Goal: Task Accomplishment & Management: Manage account settings

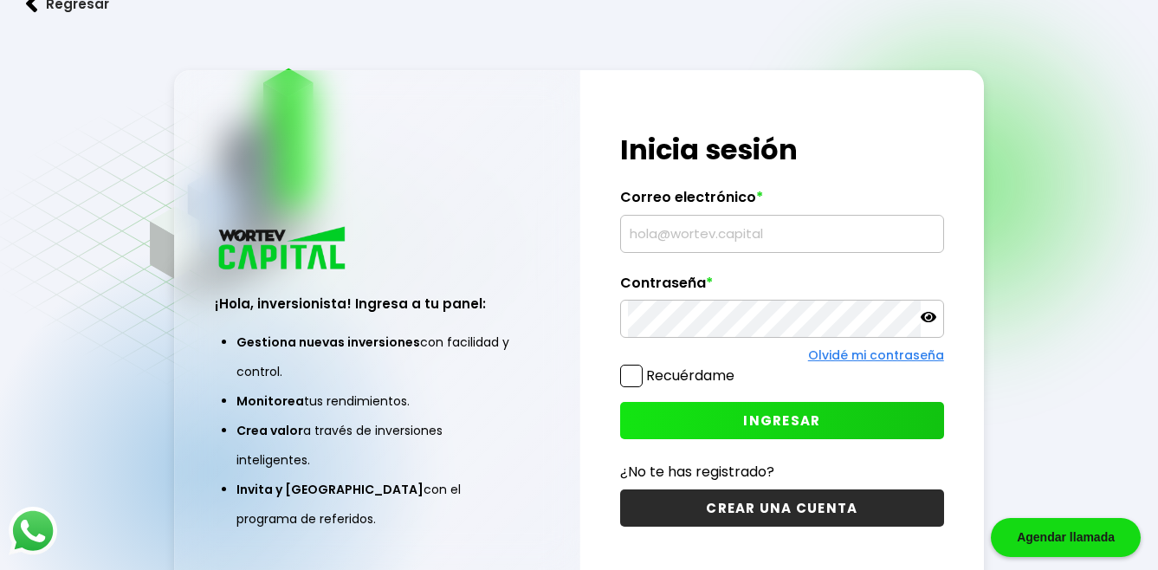
type input "[EMAIL_ADDRESS][DOMAIN_NAME]"
click at [634, 372] on span at bounding box center [631, 376] width 23 height 23
click at [738, 367] on input "Recuérdame" at bounding box center [738, 367] width 0 height 0
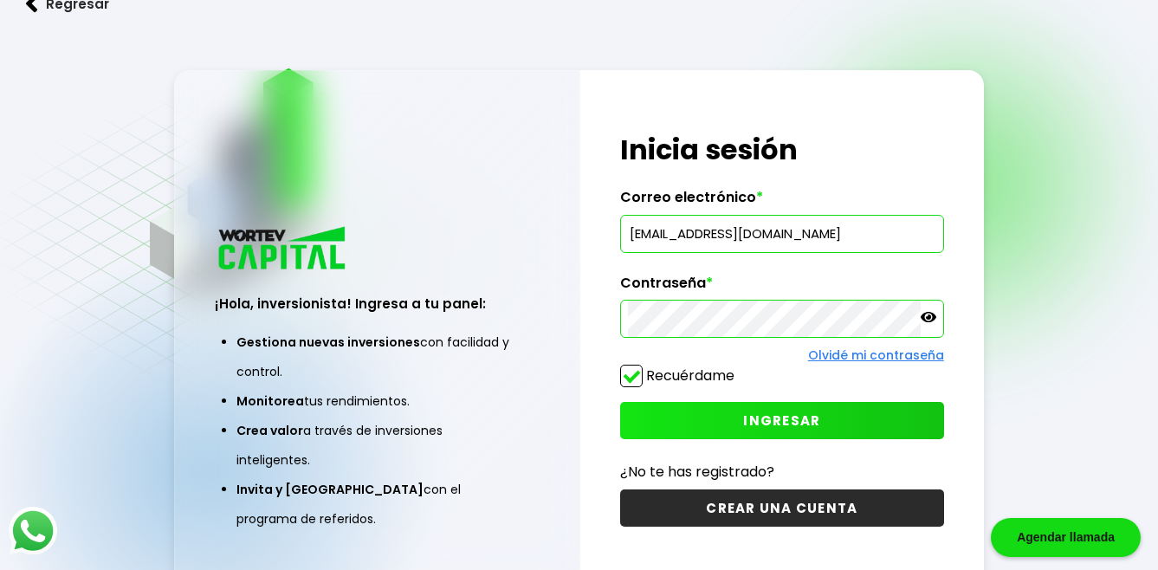
click at [775, 419] on span "INGRESAR" at bounding box center [781, 420] width 77 height 18
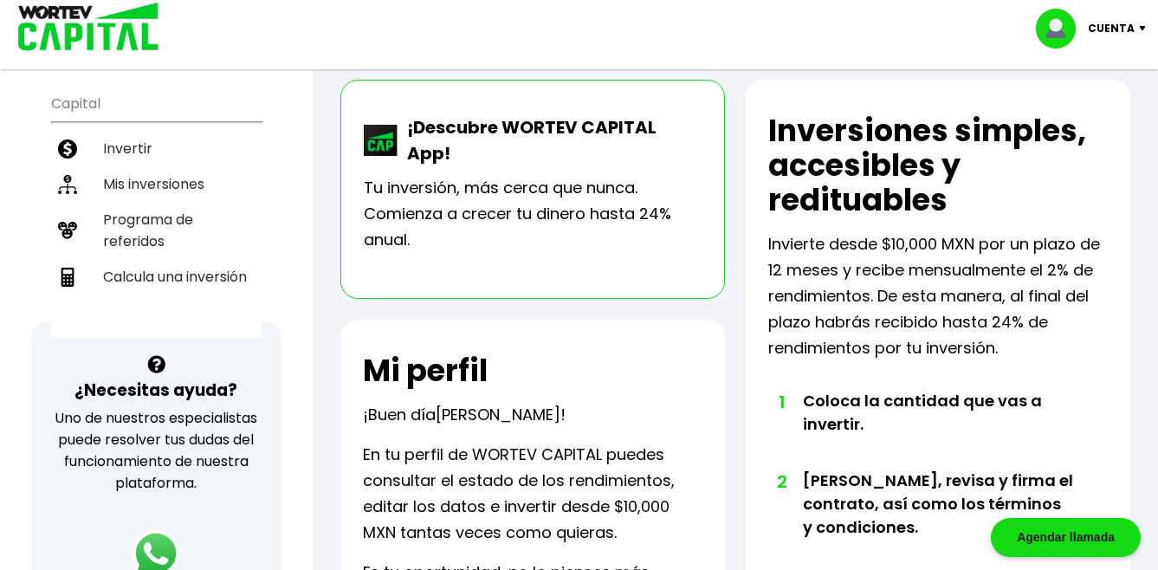
scroll to position [347, 0]
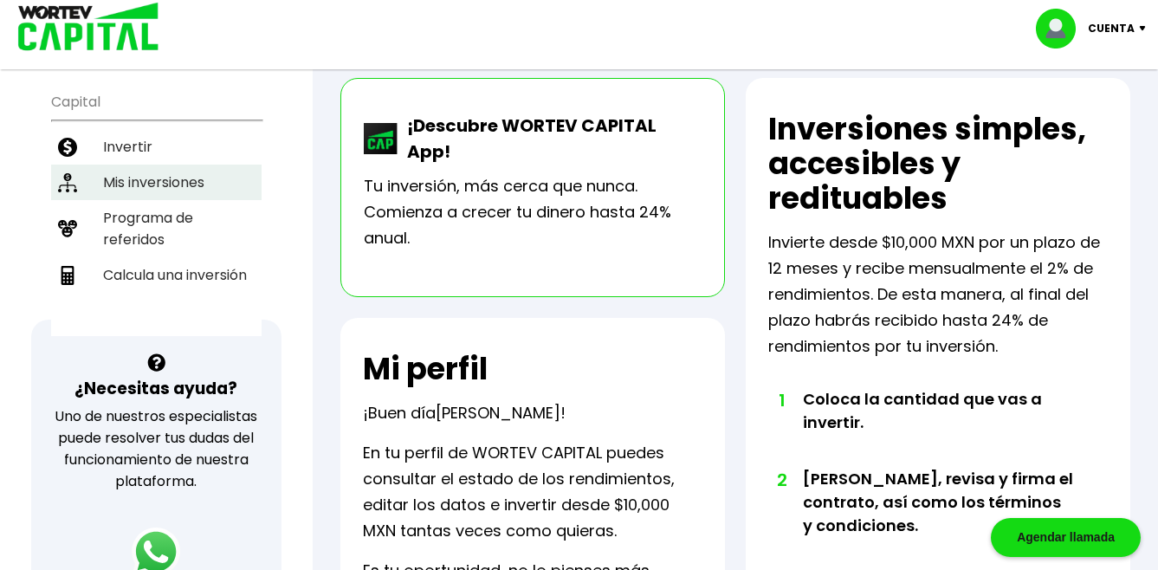
click at [174, 165] on li "Mis inversiones" at bounding box center [156, 183] width 211 height 36
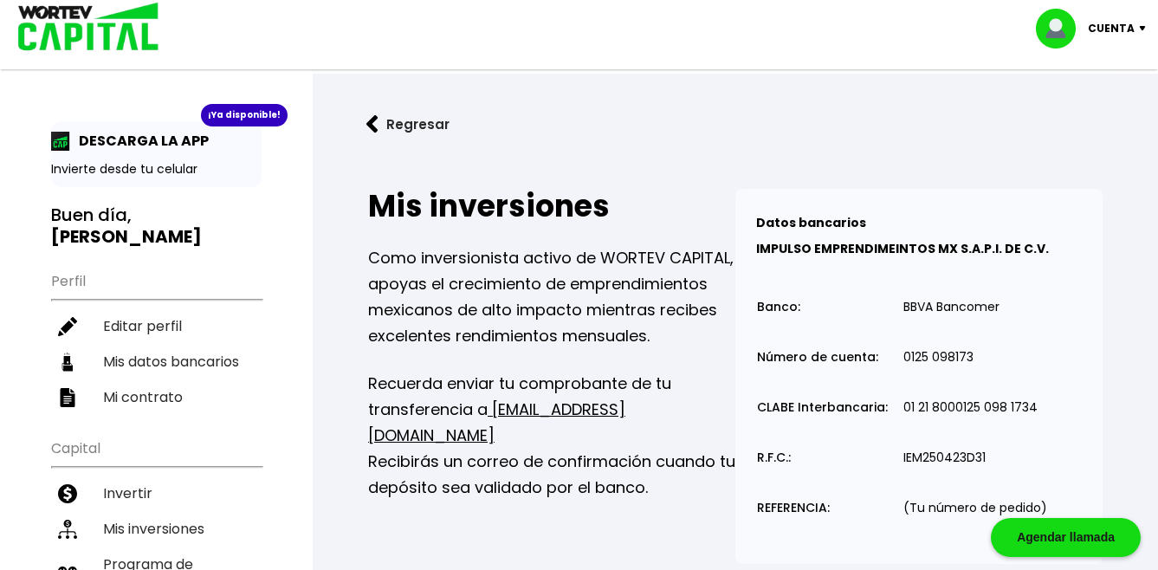
click at [1138, 27] on img at bounding box center [1146, 28] width 23 height 5
click at [1097, 113] on li "Cerrar sesión" at bounding box center [1093, 116] width 139 height 36
